Goal: Task Accomplishment & Management: Manage account settings

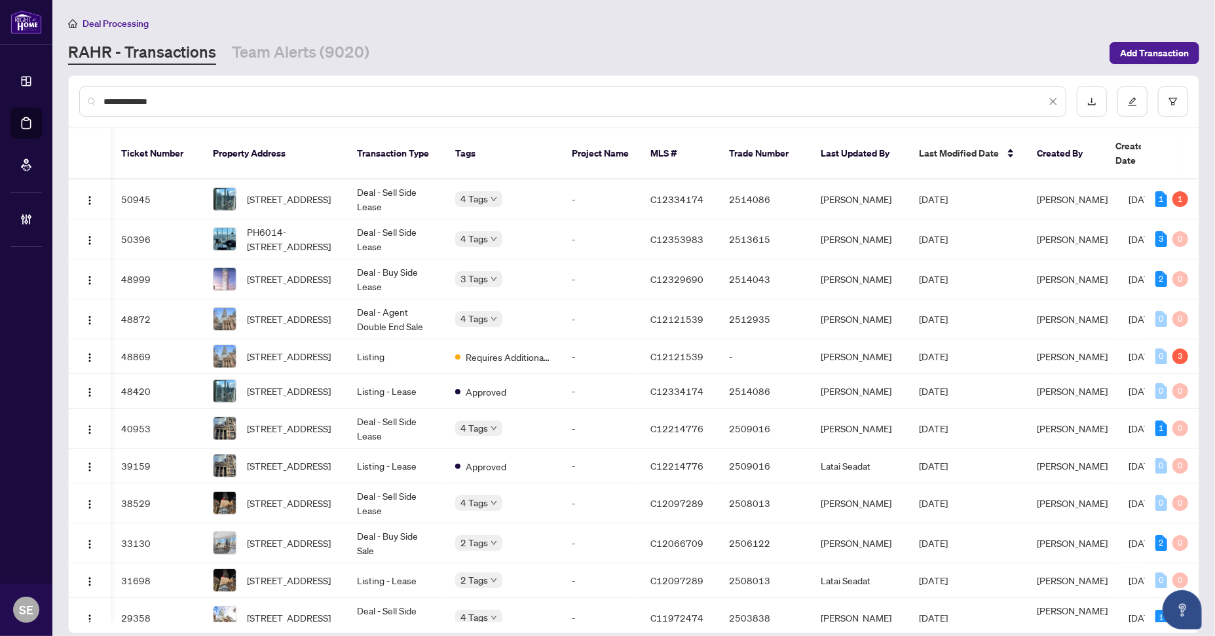
scroll to position [0, 55]
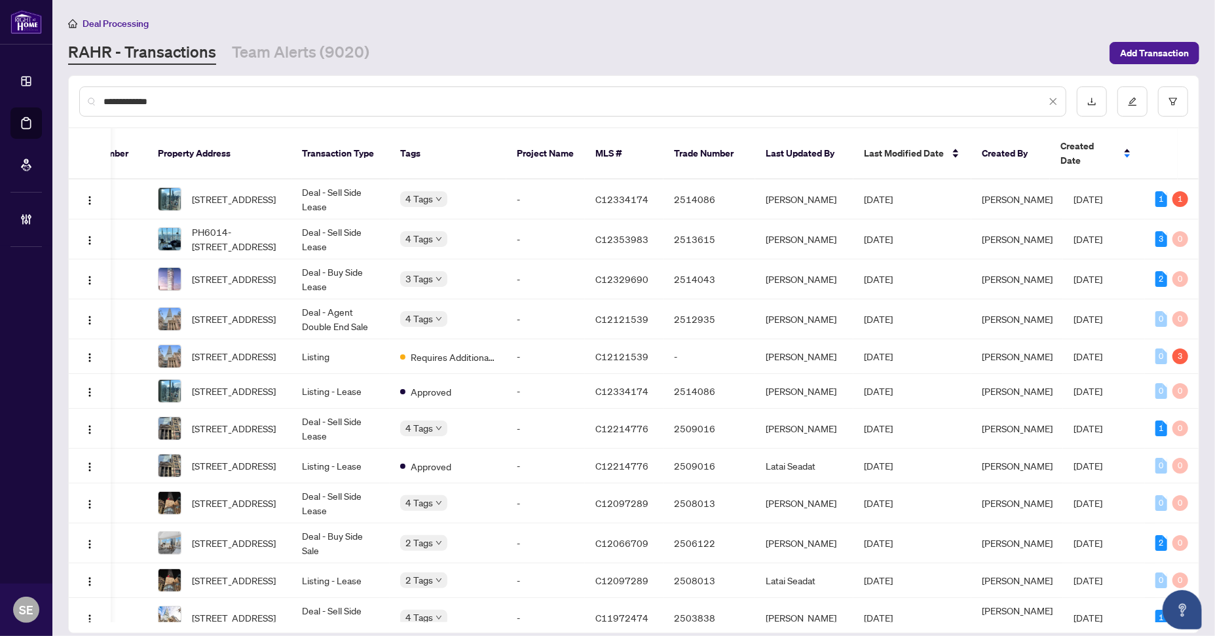
drag, startPoint x: 202, startPoint y: 96, endPoint x: 21, endPoint y: 90, distance: 180.9
click at [22, 92] on div "**********" at bounding box center [607, 318] width 1215 height 636
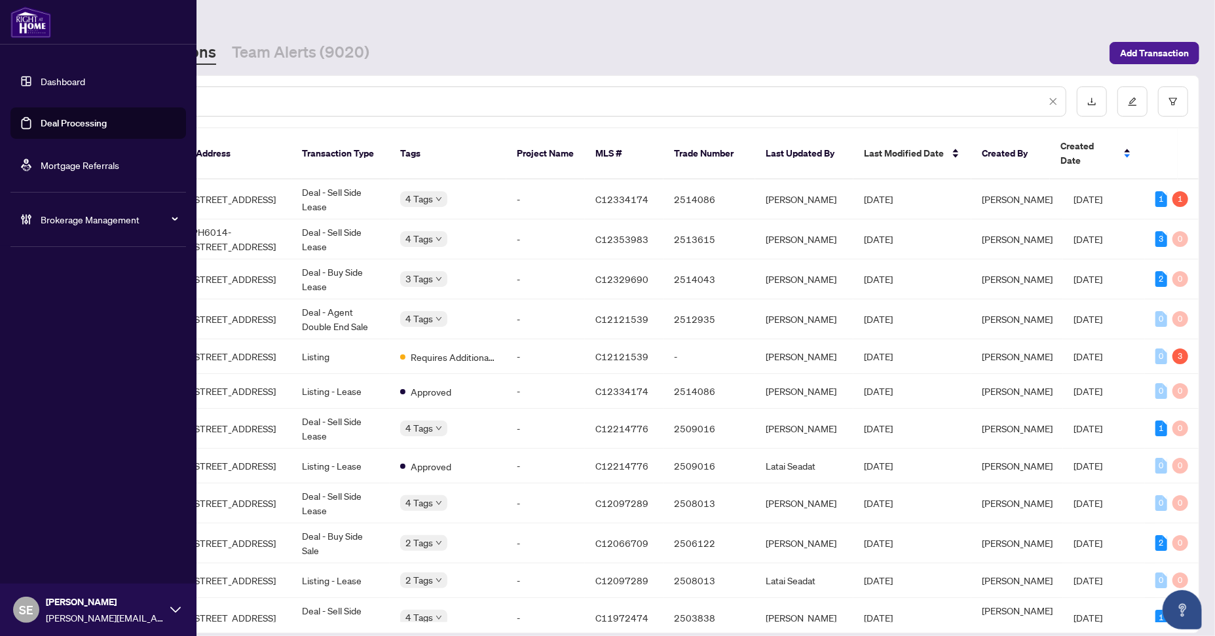
paste input "text"
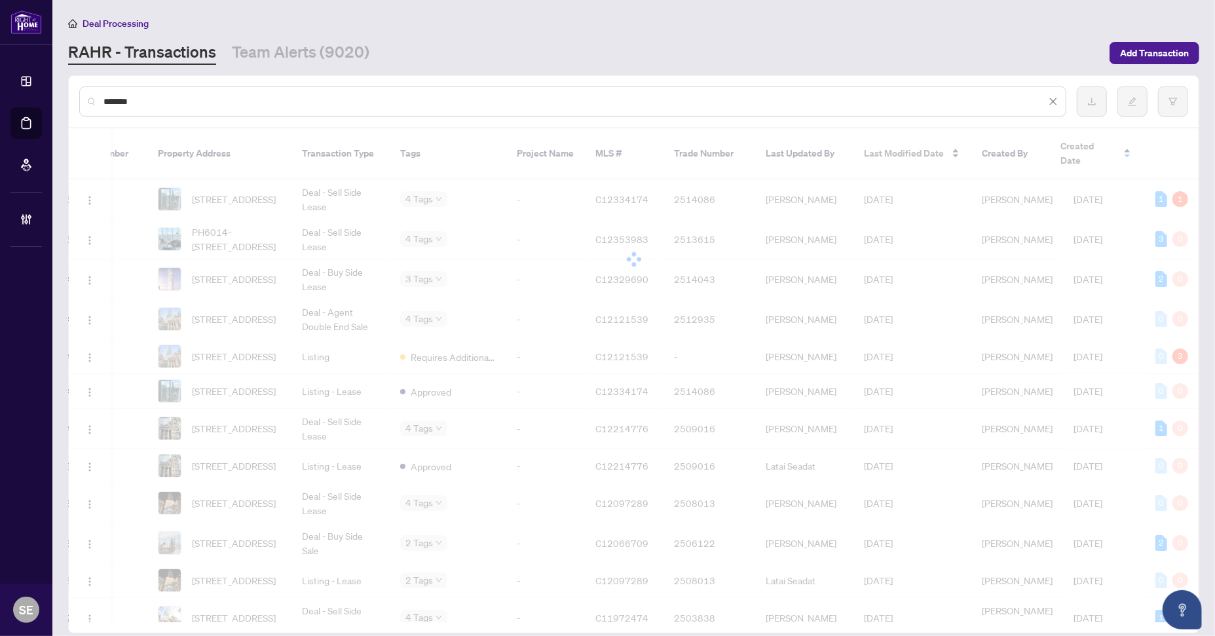
type input "*******"
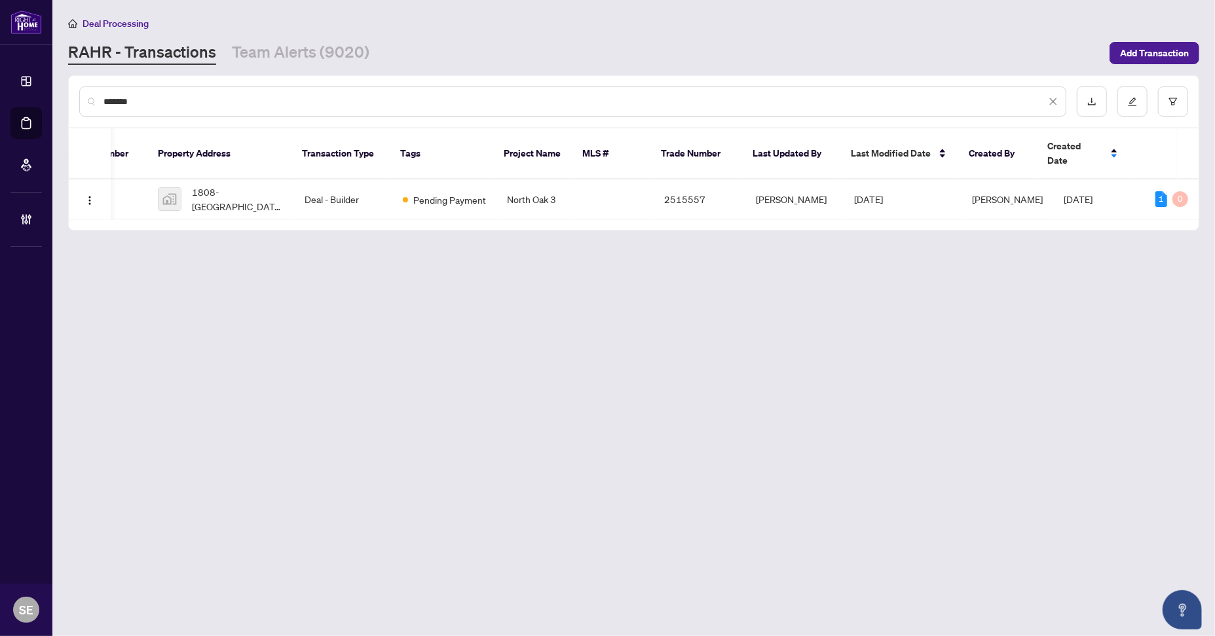
scroll to position [0, 42]
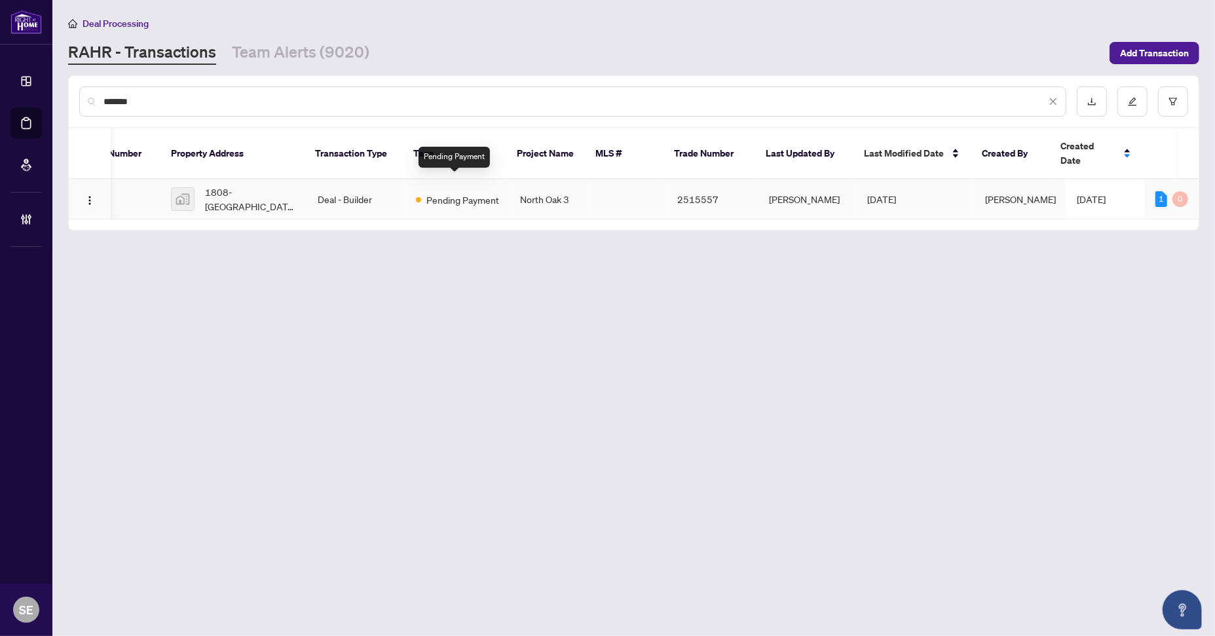
click at [438, 193] on span "Pending Payment" at bounding box center [463, 200] width 73 height 14
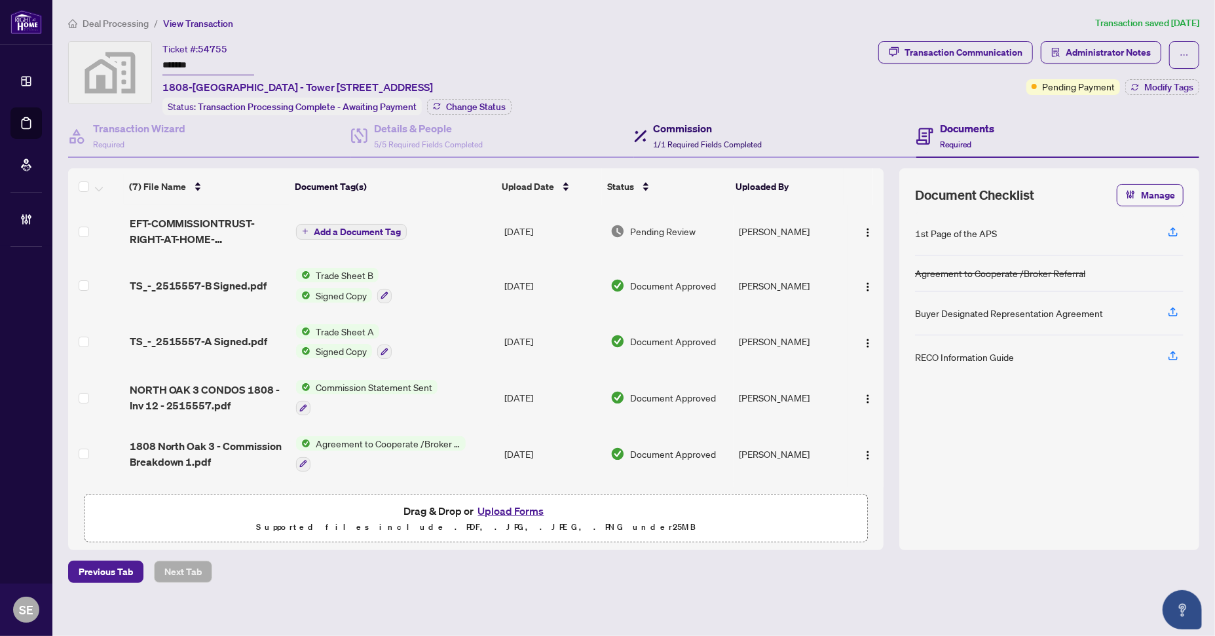
click at [645, 133] on icon at bounding box center [640, 136] width 13 height 13
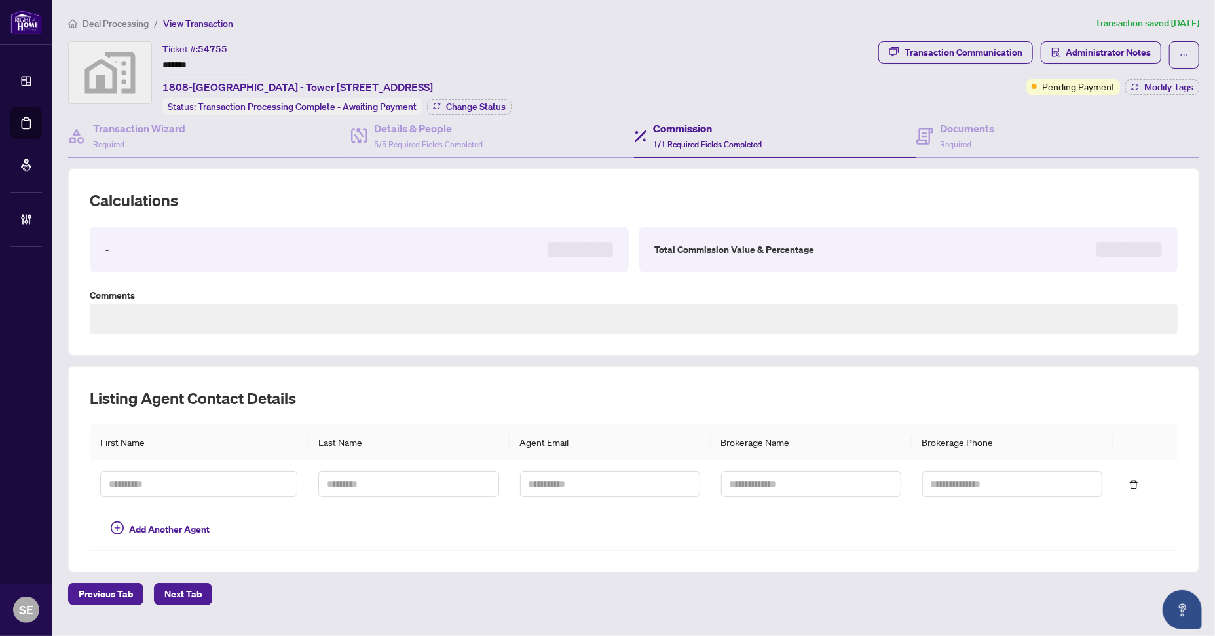
type textarea "**********"
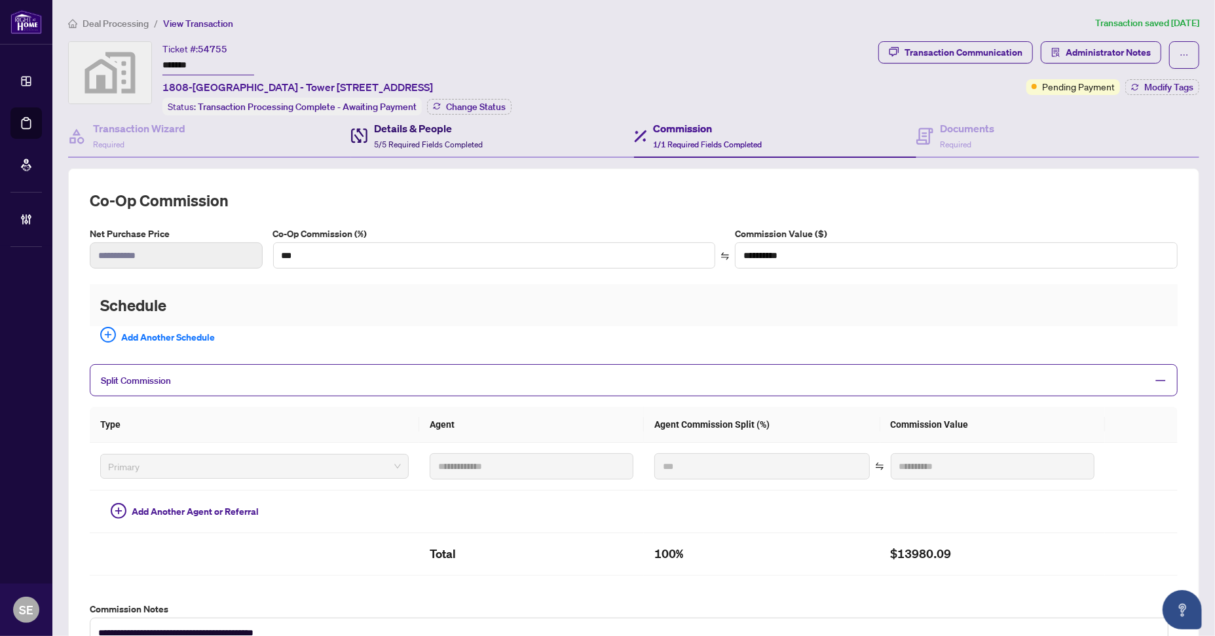
click at [442, 145] on span "5/5 Required Fields Completed" at bounding box center [428, 145] width 109 height 10
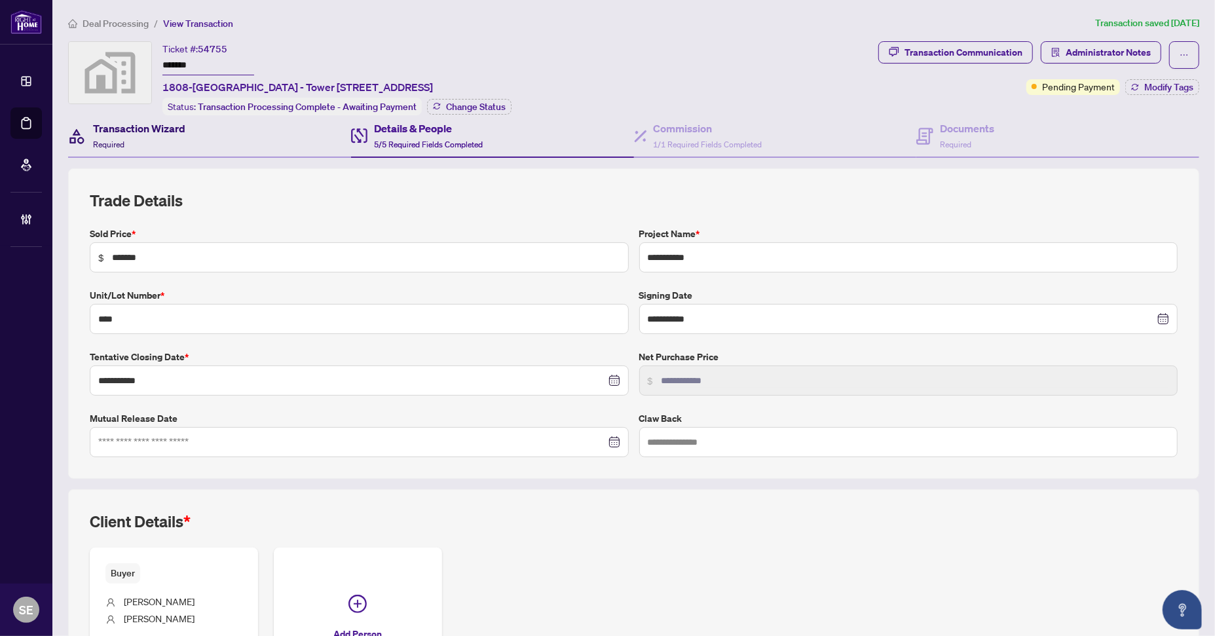
click at [133, 132] on h4 "Transaction Wizard" at bounding box center [139, 129] width 92 height 16
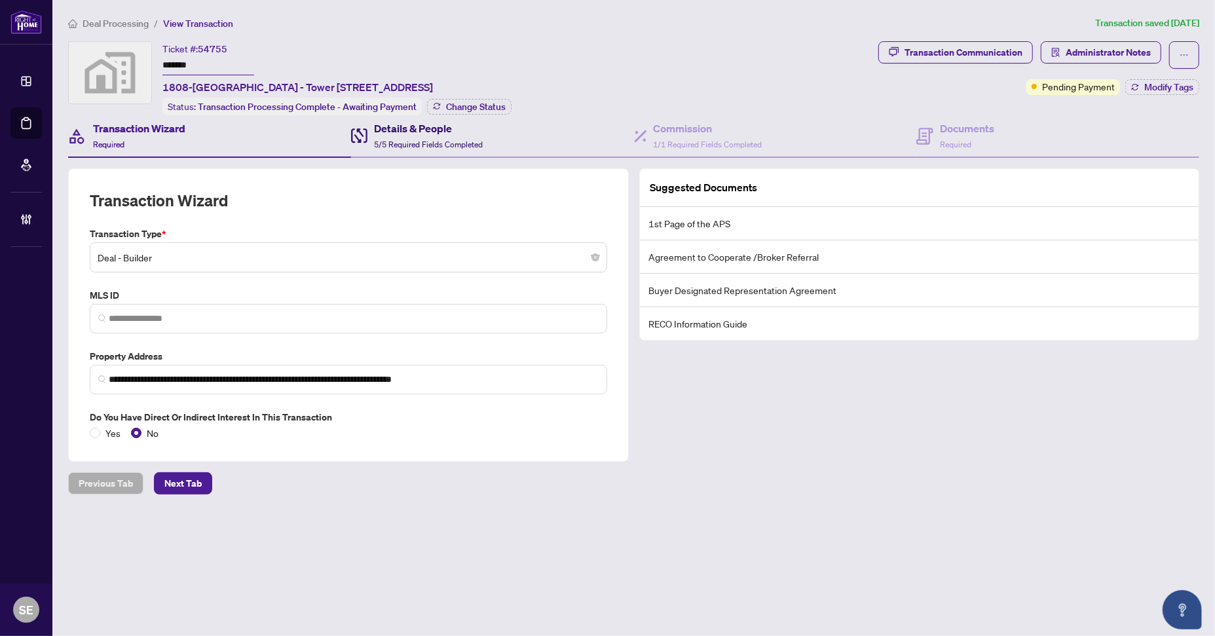
click at [394, 140] on span "5/5 Required Fields Completed" at bounding box center [428, 145] width 109 height 10
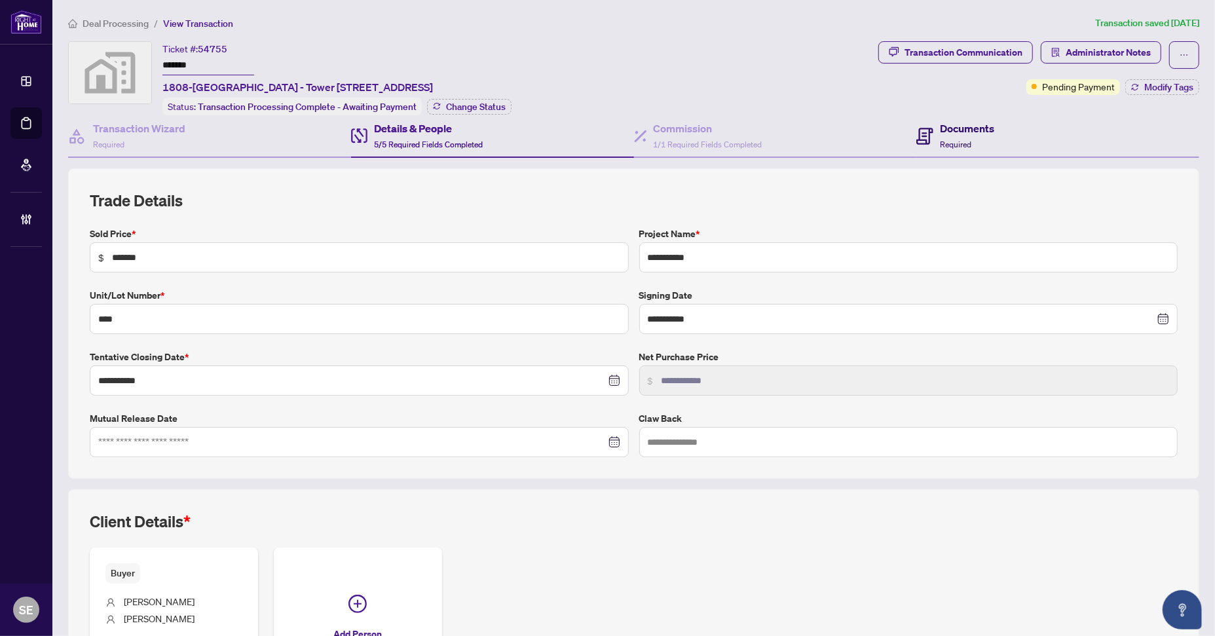
click at [960, 132] on h4 "Documents" at bounding box center [967, 129] width 54 height 16
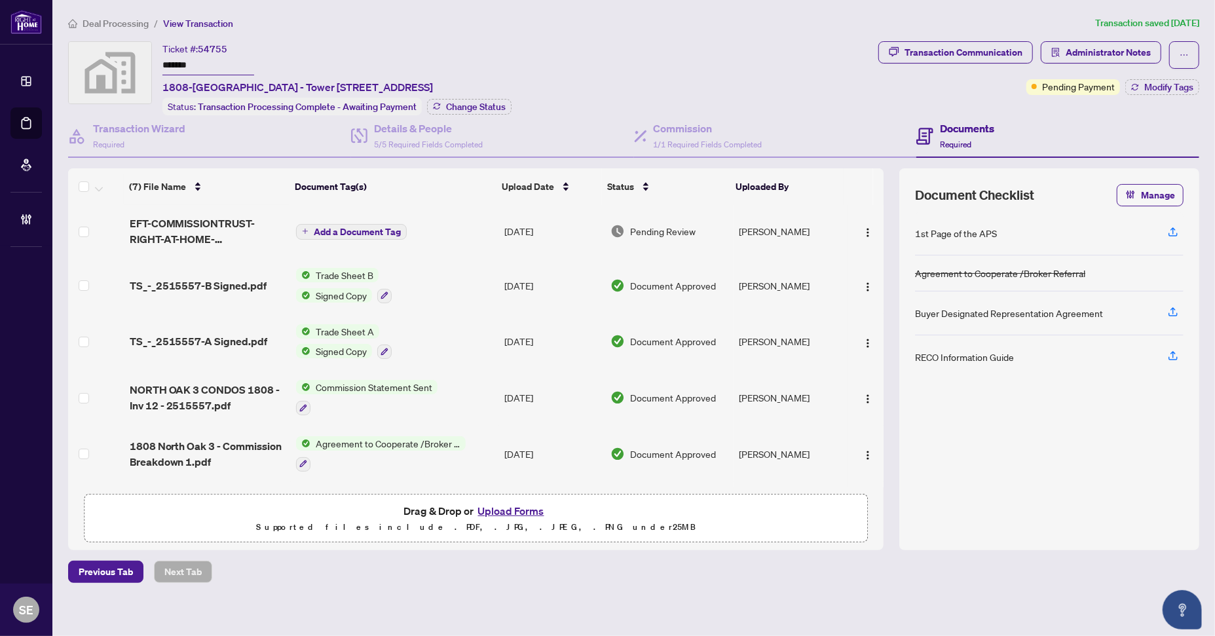
click at [197, 220] on span "EFT-COMMISSIONTRUST-RIGHT-AT-HOME-REALTY_2.PDF" at bounding box center [208, 231] width 156 height 31
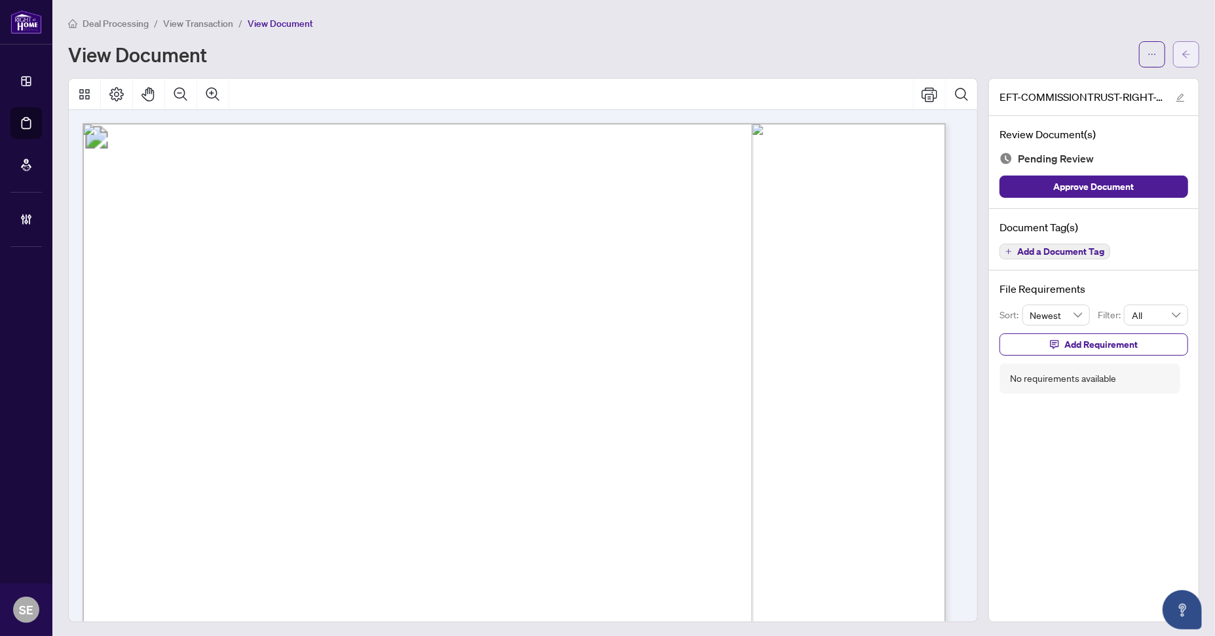
click at [1173, 55] on button "button" at bounding box center [1186, 54] width 26 height 26
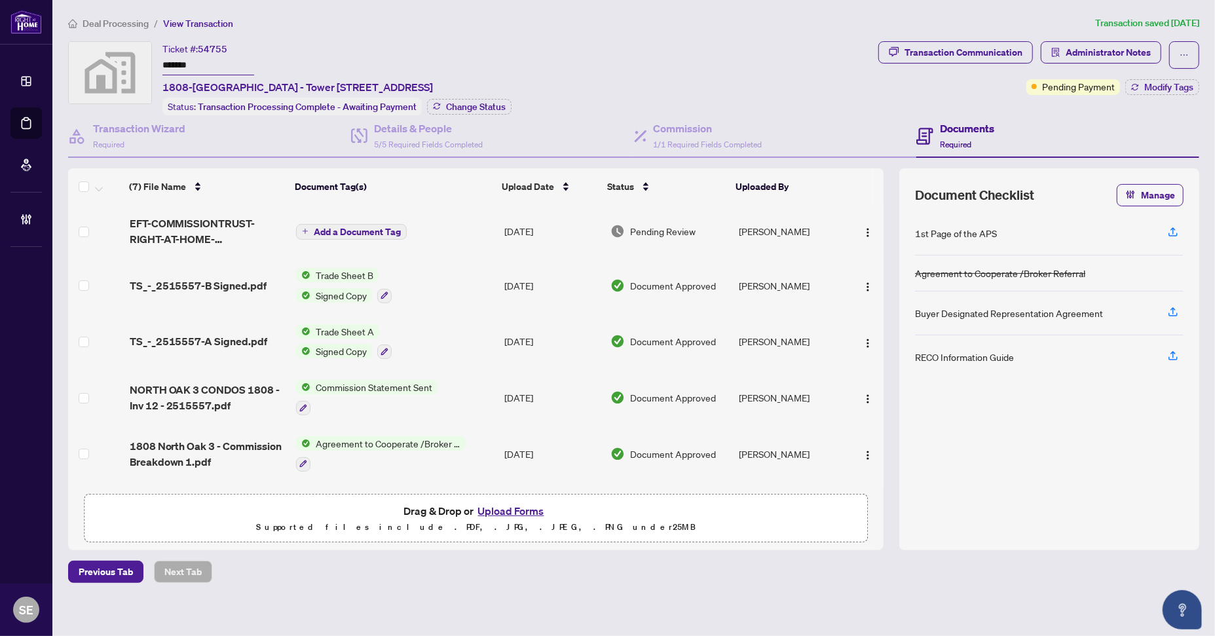
click at [927, 27] on ol "Deal Processing / View Transaction" at bounding box center [579, 23] width 1022 height 15
drag, startPoint x: 1031, startPoint y: 410, endPoint x: 875, endPoint y: 1, distance: 437.3
click at [1019, 371] on div "1st Page of the APS Agreement to Cooperate /Broker Referral Buyer Designated Re…" at bounding box center [1049, 373] width 269 height 323
